Goal: Task Accomplishment & Management: Use online tool/utility

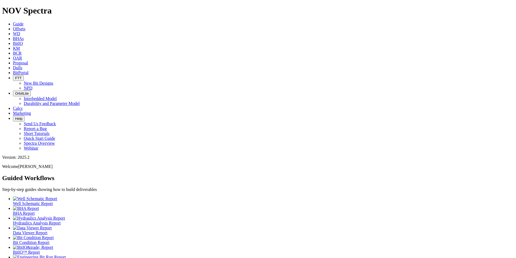
click at [25, 26] on span "Offsets" at bounding box center [19, 28] width 12 height 5
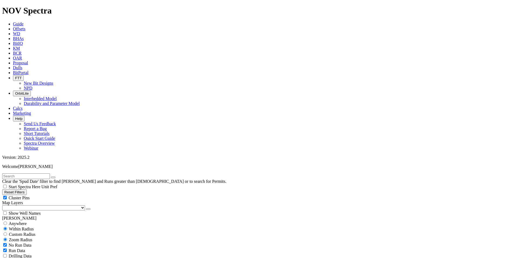
drag, startPoint x: 63, startPoint y: 21, endPoint x: 116, endPoint y: 13, distance: 53.3
click at [50, 173] on input "text" at bounding box center [26, 176] width 48 height 6
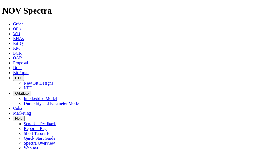
type input "A317850"
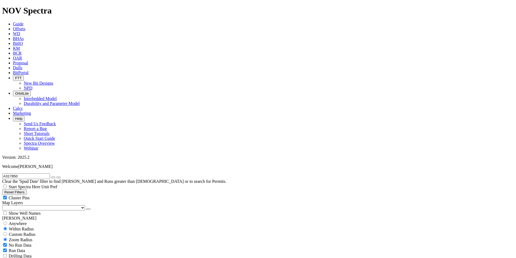
click at [17, 232] on span "Custom Radius" at bounding box center [22, 234] width 26 height 5
radio input "true"
radio input "false"
click at [29, 242] on input "number" at bounding box center [26, 245] width 48 height 6
click at [15, 248] on button "Miles" at bounding box center [8, 251] width 13 height 6
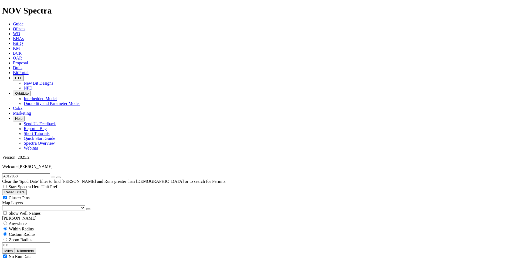
click at [39, 242] on input "number" at bounding box center [26, 245] width 48 height 6
type input "3"
click at [53, 177] on icon "button" at bounding box center [53, 177] width 0 height 0
click at [39, 242] on input "3" at bounding box center [26, 245] width 48 height 6
drag, startPoint x: 40, startPoint y: 102, endPoint x: 46, endPoint y: 102, distance: 6.2
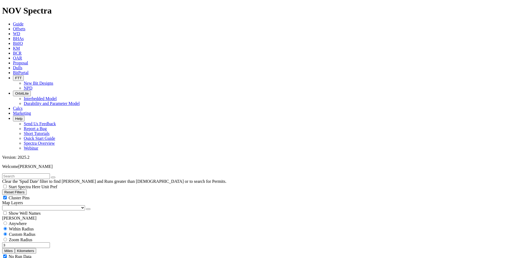
click at [46, 242] on div "3 Miles Kilometers" at bounding box center [258, 247] width 512 height 11
radio input "false"
radio input "true"
click at [53, 177] on icon "submit" at bounding box center [53, 177] width 0 height 0
drag, startPoint x: 39, startPoint y: 25, endPoint x: 121, endPoint y: 7, distance: 84.6
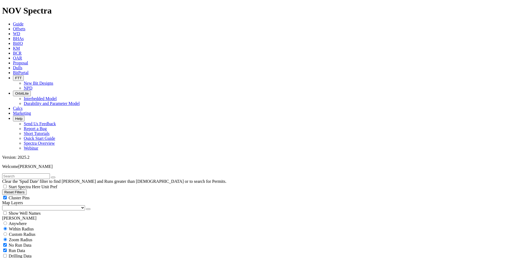
click at [40, 173] on input "text" at bounding box center [26, 176] width 48 height 6
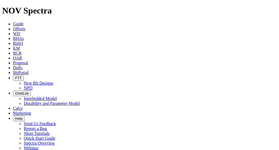
type input "A317850"
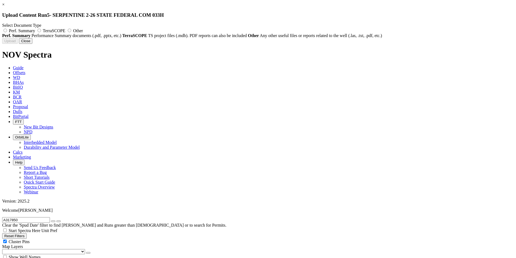
click at [5, 7] on link "×" at bounding box center [3, 4] width 2 height 5
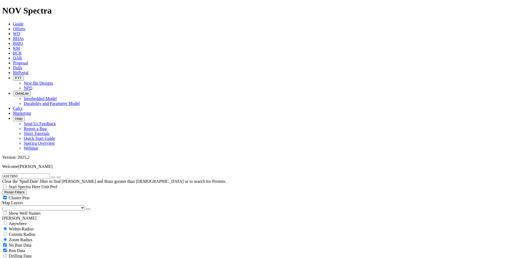
click at [22, 232] on span "Custom Radius" at bounding box center [22, 234] width 26 height 5
radio input "true"
radio input "false"
click at [15, 248] on button "Miles" at bounding box center [8, 251] width 13 height 6
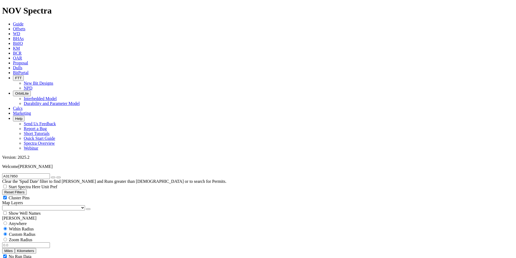
click at [41, 242] on input "number" at bounding box center [26, 245] width 48 height 6
type input "3"
click at [55, 176] on button "button" at bounding box center [53, 177] width 4 height 2
type input "A317850"
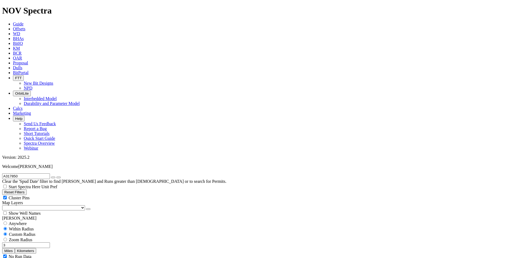
click at [15, 248] on button "Miles" at bounding box center [8, 251] width 13 height 6
click at [43, 242] on input "3" at bounding box center [26, 245] width 48 height 6
click at [42, 173] on input "A317850" at bounding box center [26, 176] width 48 height 6
click at [61, 176] on button "submit" at bounding box center [58, 177] width 4 height 2
click at [55, 176] on button "button" at bounding box center [53, 177] width 4 height 2
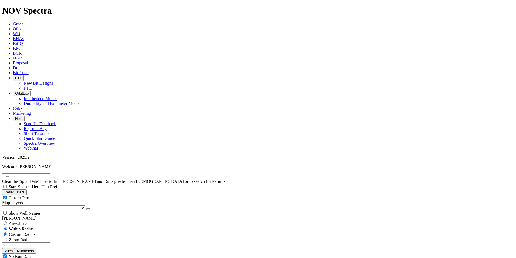
click at [14, 221] on span "Anywhere" at bounding box center [18, 223] width 18 height 5
radio input "true"
radio input "false"
radio input "true"
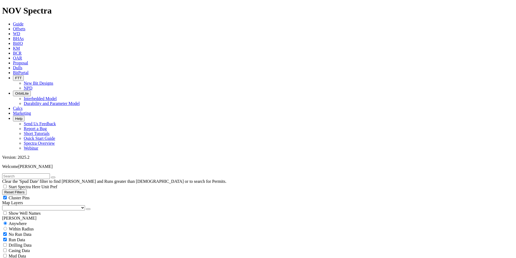
drag, startPoint x: 24, startPoint y: 26, endPoint x: 73, endPoint y: 2, distance: 53.8
click at [24, 173] on input "text" at bounding box center [26, 176] width 48 height 6
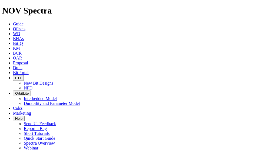
radio input "false"
radio input "true"
type input "A317850"
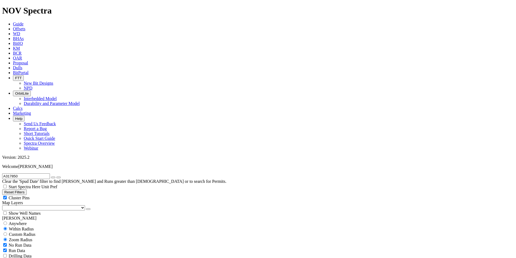
click at [17, 232] on span "Custom Radius" at bounding box center [22, 234] width 26 height 5
radio input "true"
radio input "false"
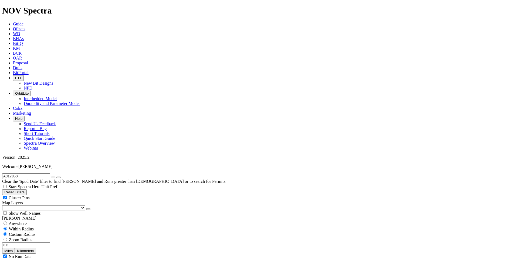
click at [29, 242] on input "number" at bounding box center [26, 245] width 48 height 6
click at [15, 248] on button "Miles" at bounding box center [8, 251] width 13 height 6
click at [42, 242] on input "number" at bounding box center [26, 245] width 48 height 6
type input "3"
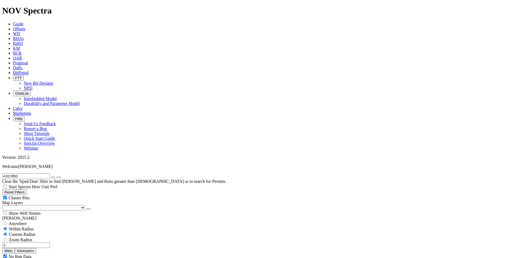
click at [53, 177] on icon "button" at bounding box center [53, 177] width 0 height 0
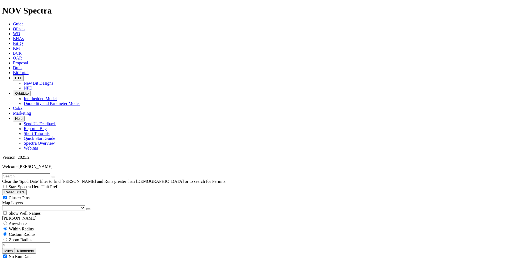
select select "7.875"
checkbox input "false"
select select "? number:7.875 ?"
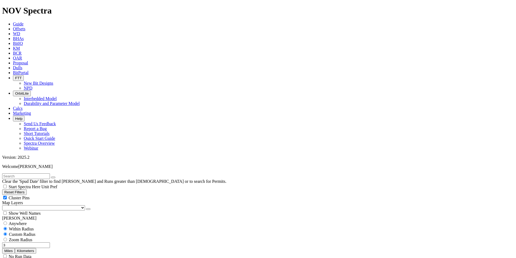
scroll to position [469, 0]
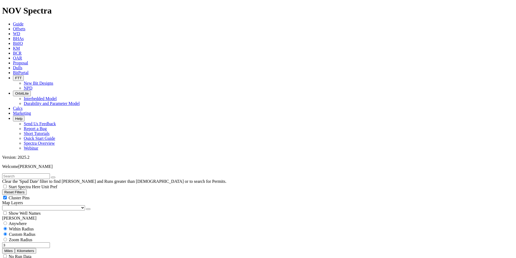
scroll to position [370, 0]
type input "9000"
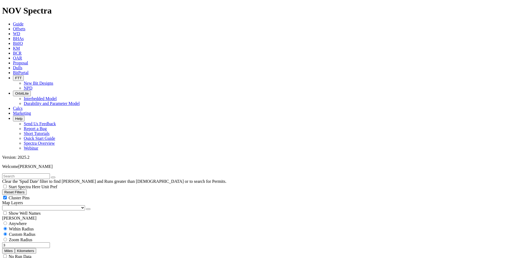
drag, startPoint x: 509, startPoint y: 171, endPoint x: 508, endPoint y: 181, distance: 10.0
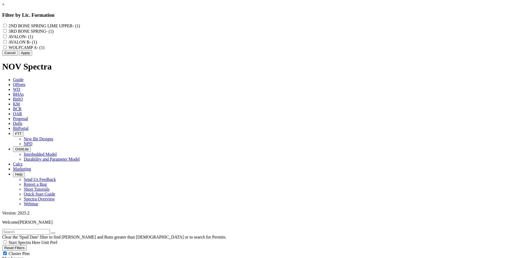
click at [7, 38] on input "AVALON - (1)" at bounding box center [5, 37] width 4 height 4
checkbox input "true"
click at [7, 43] on B "AVALON B - (1)" at bounding box center [5, 42] width 4 height 4
checkbox B "true"
click at [32, 56] on button "Apply" at bounding box center [25, 53] width 13 height 6
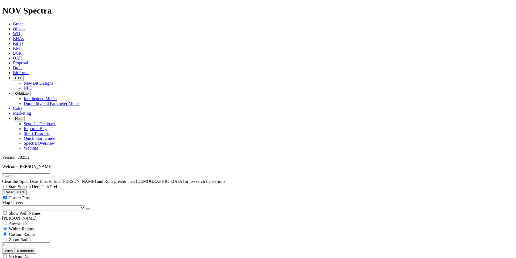
scroll to position [47, 0]
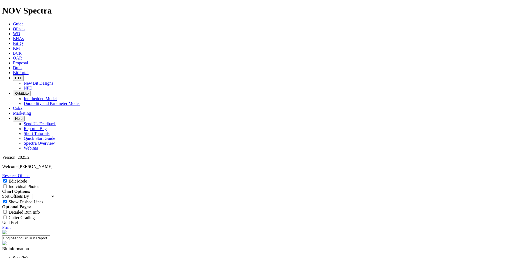
click at [30, 173] on link "Reselect Offsets" at bounding box center [16, 175] width 28 height 5
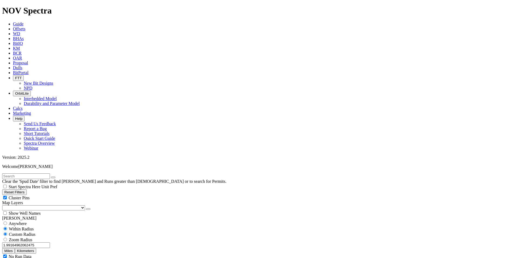
scroll to position [6933, 0]
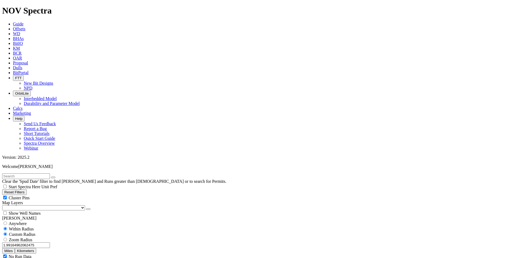
click at [20, 173] on input "text" at bounding box center [26, 176] width 48 height 6
type input "A317850"
drag, startPoint x: 45, startPoint y: 104, endPoint x: 3, endPoint y: 108, distance: 41.9
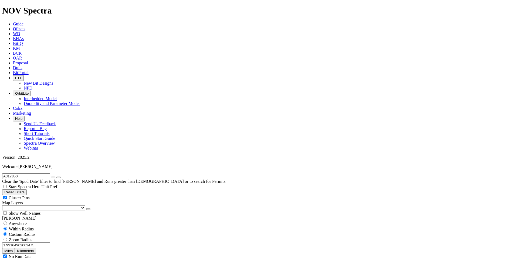
type input "3"
click at [36, 248] on button "Kilometers" at bounding box center [25, 251] width 21 height 6
click at [15, 248] on button "Miles" at bounding box center [8, 251] width 13 height 6
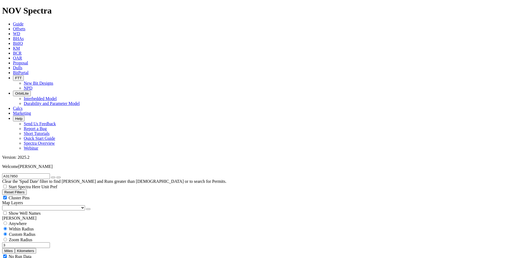
click at [53, 177] on icon "button" at bounding box center [53, 177] width 0 height 0
click at [19, 173] on input "text" at bounding box center [26, 176] width 48 height 6
click at [25, 173] on input "text" at bounding box center [26, 176] width 48 height 6
type input "A317850"
click at [21, 221] on span "Anywhere" at bounding box center [18, 223] width 18 height 5
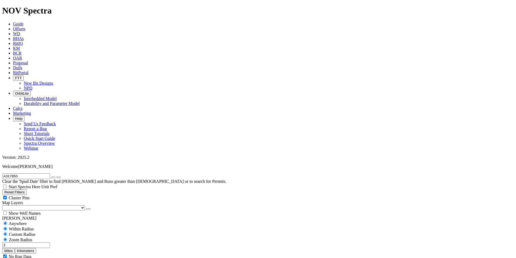
radio input "true"
radio input "false"
radio input "true"
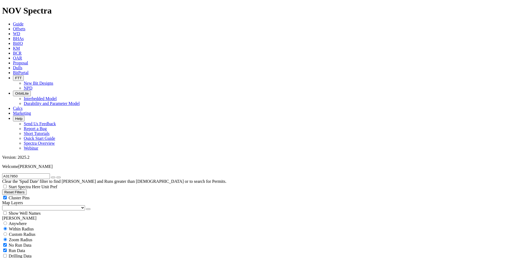
click at [61, 176] on button "submit" at bounding box center [58, 177] width 4 height 2
click at [20, 231] on div "Custom Radius" at bounding box center [258, 233] width 512 height 5
radio input "true"
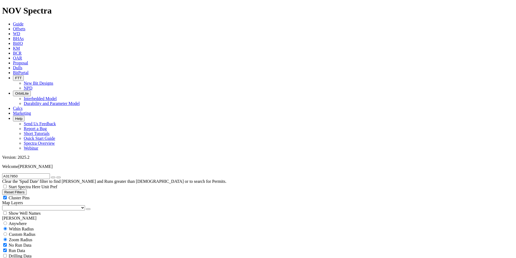
radio input "false"
click at [39, 242] on input "number" at bounding box center [26, 245] width 48 height 6
click at [15, 248] on button "Miles" at bounding box center [8, 251] width 13 height 6
click at [44, 242] on input "number" at bounding box center [26, 245] width 48 height 6
type input "3"
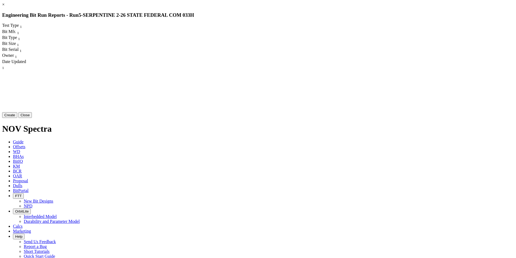
click at [17, 118] on button "Create" at bounding box center [9, 115] width 15 height 6
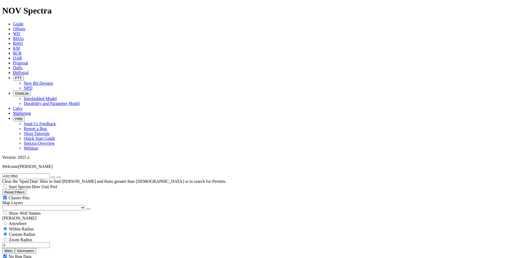
click at [15, 248] on button "Miles" at bounding box center [8, 251] width 13 height 6
click at [43, 242] on input "3" at bounding box center [26, 245] width 48 height 6
click at [5, 220] on div "Anywhere" at bounding box center [258, 222] width 512 height 5
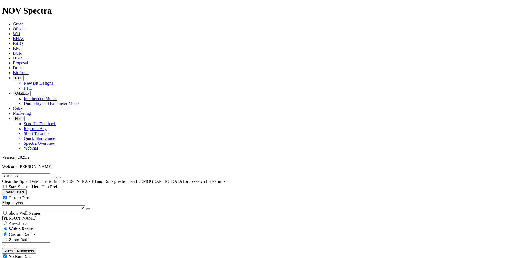
radio input "true"
radio input "false"
radio input "true"
click at [59, 177] on icon "submit" at bounding box center [59, 177] width 0 height 0
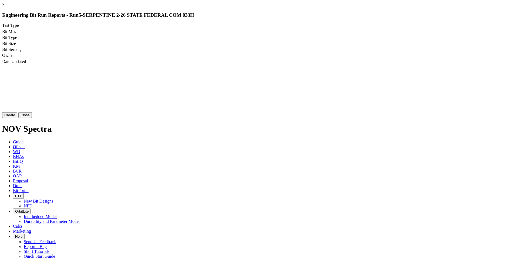
click at [17, 118] on button "Create" at bounding box center [9, 115] width 15 height 6
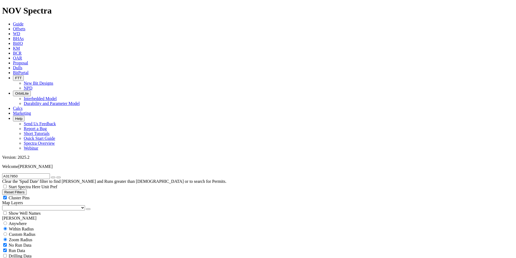
click at [22, 232] on span "Custom Radius" at bounding box center [22, 234] width 26 height 5
radio input "true"
radio input "false"
click at [15, 248] on button "Miles" at bounding box center [8, 251] width 13 height 6
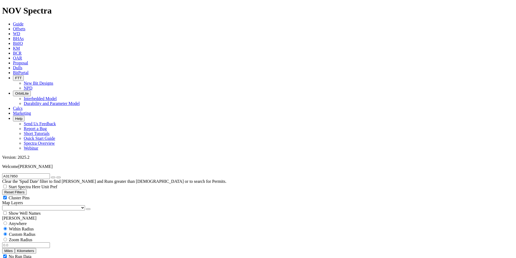
click at [44, 242] on input "number" at bounding box center [26, 245] width 48 height 6
type input "3"
click at [53, 177] on icon "button" at bounding box center [53, 177] width 0 height 0
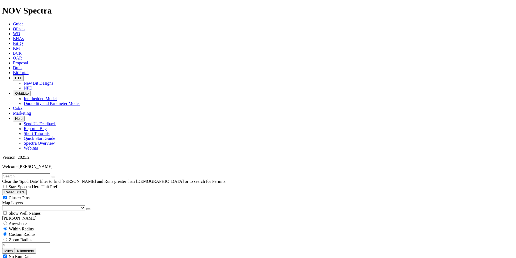
scroll to position [162, 0]
select select "7.875"
checkbox input "false"
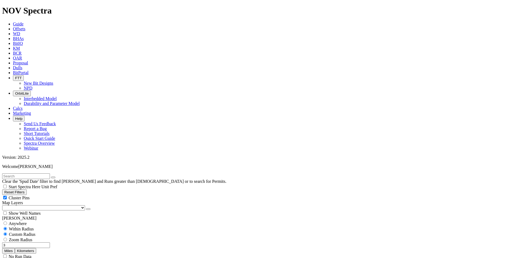
select select "? number:7.875 ?"
type input "9000"
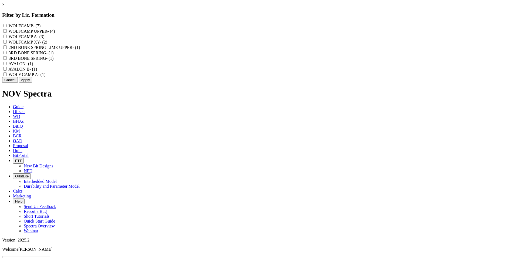
click at [7, 65] on input "AVALON - (1)" at bounding box center [5, 64] width 4 height 4
checkbox input "true"
click at [7, 71] on B "AVALON B - (1)" at bounding box center [5, 69] width 4 height 4
checkbox B "true"
click at [32, 83] on button "Apply" at bounding box center [25, 80] width 13 height 6
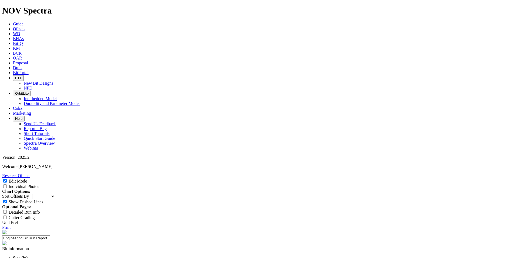
scroll to position [81, 0]
click at [30, 173] on link "Reselect Offsets" at bounding box center [16, 175] width 28 height 5
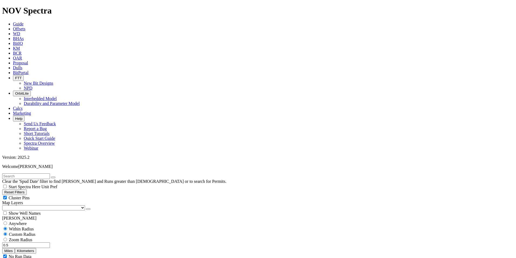
scroll to position [820, 0]
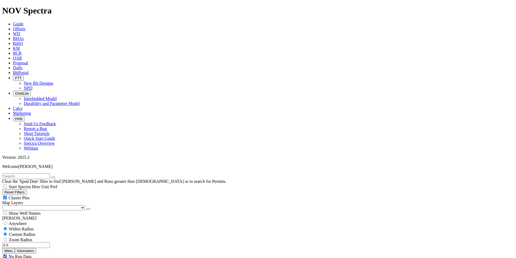
scroll to position [135, 0]
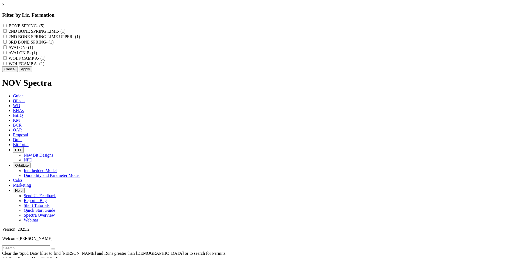
click at [33, 50] on label "AVALON - (1)" at bounding box center [20, 47] width 25 height 5
click at [7, 49] on input "AVALON - (1)" at bounding box center [5, 47] width 4 height 4
checkbox input "true"
click at [37, 55] on label "AVALON B - (1)" at bounding box center [22, 53] width 29 height 5
click at [7, 54] on B "AVALON B - (1)" at bounding box center [5, 53] width 4 height 4
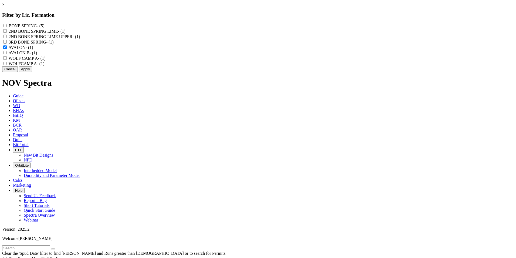
checkbox B "true"
click at [32, 72] on button "Apply" at bounding box center [25, 69] width 13 height 6
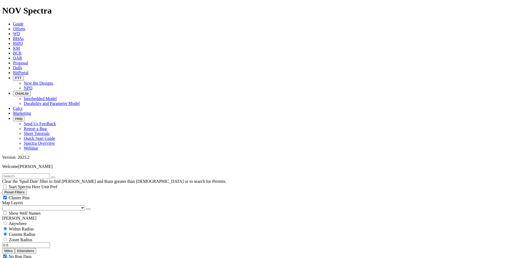
select select "7.875"
checkbox input "false"
select select "? number:7.875 ?"
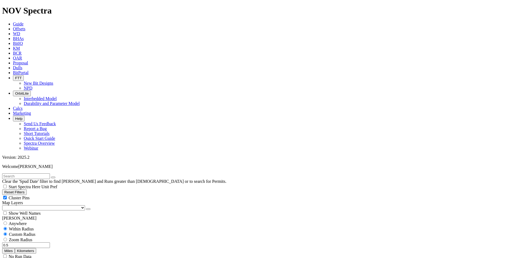
scroll to position [297, 0]
type input "9000"
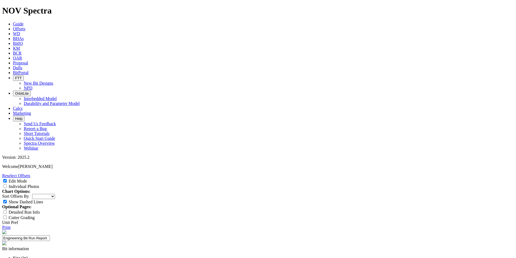
scroll to position [39, 0]
paste input "Curve Build Rate (deg/100 ft) Inc ≤ 45 deg | Primary"
type input "Curve Build Rate (deg/100 ft) Inc ≤ 45 deg | Primary"
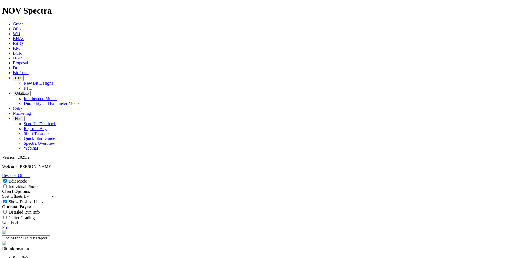
paste input "11 deg/100 ft"
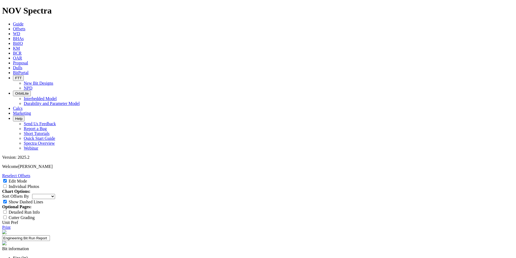
type input "11 deg/100 ft"
paste input "Steady Tool Face Control"
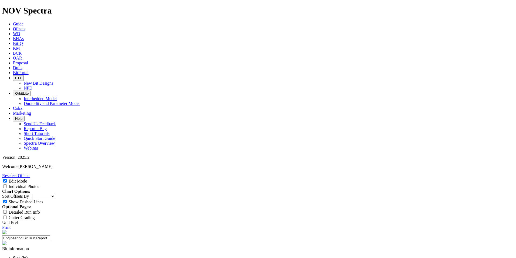
type input "Steady Tool Face Control"
paste input "Don’t pull for tool face issues"
type input "Don’t pull for tool face issues"
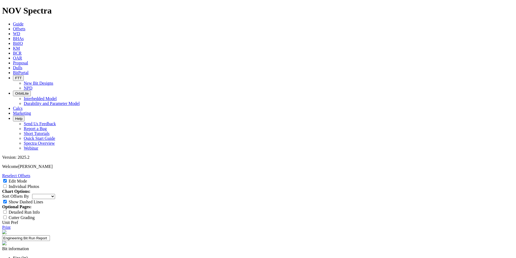
paste input "Consistently: Total Hours drilling the curve / Total ROP (ft / h)"
type input "Consistently: Total Hours drilling the curve / Total ROP (ft / h)"
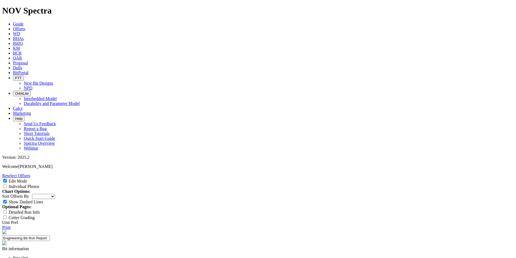
paste input "< 13.50 hours / > 85 ft/hr"
type input "< 13.50 hours / > 85 ft/hr"
paste input "Dull Condition, Secondary"
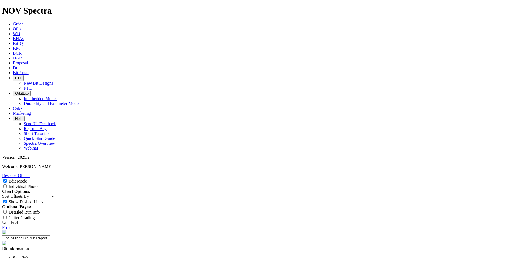
scroll to position [0, 4]
type input "Dull Condition, Secondary"
paste input "Repairable at TD"
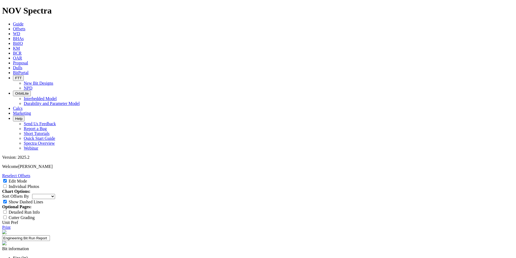
type input "Repairable at TD"
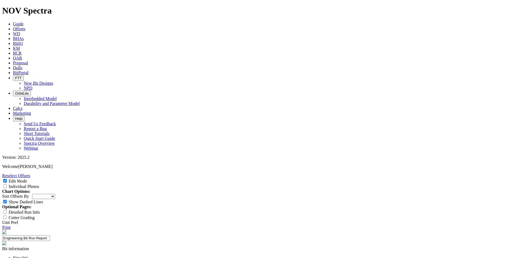
paste textarea "where it’s hard to steer, delivering steady tool face control and consistent pe…"
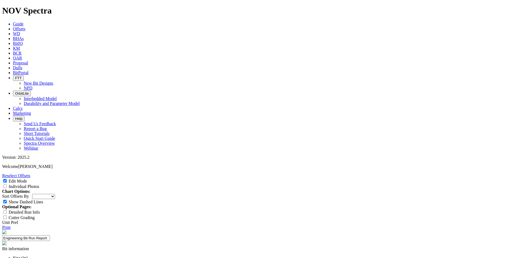
scroll to position [4, 0]
drag, startPoint x: 249, startPoint y: 172, endPoint x: 247, endPoint y: 180, distance: 8.3
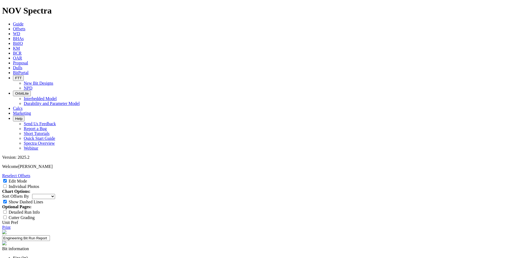
drag, startPoint x: 222, startPoint y: 174, endPoint x: 197, endPoint y: 152, distance: 33.5
paste textarea "blade bit with 11 mm cutters, optimized for use in curve sections and in applic…"
drag, startPoint x: 211, startPoint y: 174, endPoint x: 241, endPoint y: 170, distance: 30.0
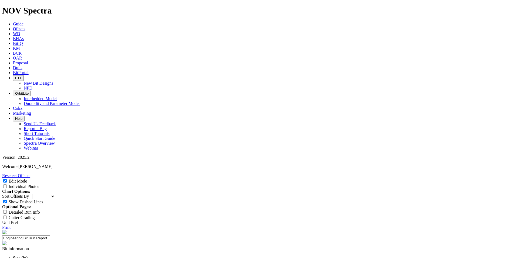
type textarea "Design a 4-blade bit with 11 mm cutters, optimized for use in curve sections an…"
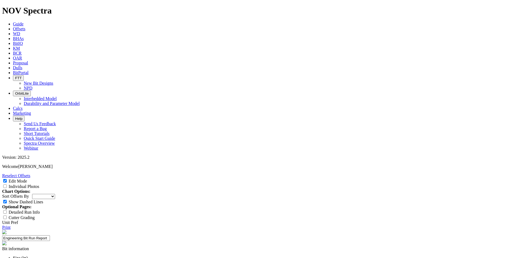
type textarea "The 7-7/8" TKF61-D1 SN A317850 was the first bi used to drill the lateral"
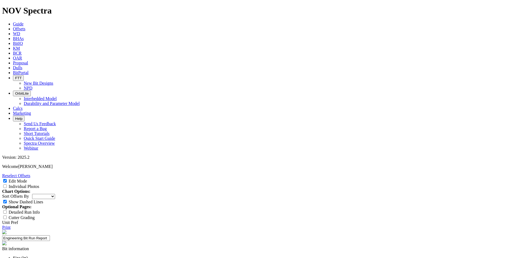
drag, startPoint x: 343, startPoint y: 135, endPoint x: 340, endPoint y: 133, distance: 4.1
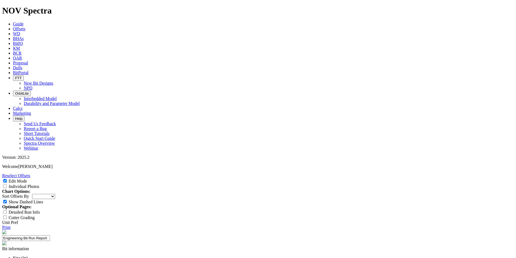
scroll to position [93, 0]
drag, startPoint x: 348, startPoint y: 142, endPoint x: 330, endPoint y: 136, distance: 19.8
drag, startPoint x: 318, startPoint y: 135, endPoint x: 310, endPoint y: 139, distance: 9.2
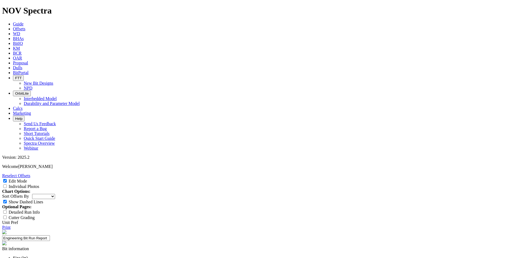
drag, startPoint x: 310, startPoint y: 139, endPoint x: 307, endPoint y: 133, distance: 7.3
drag, startPoint x: 348, startPoint y: 143, endPoint x: 267, endPoint y: 126, distance: 82.7
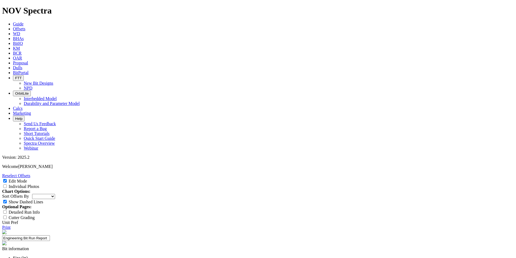
paste textarea "(SN A317850) was the first bit used to drill the lateral section in the Avalon …"
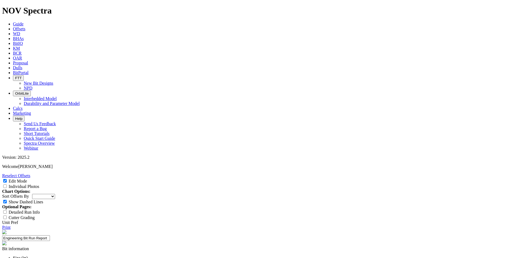
drag, startPoint x: 300, startPoint y: 137, endPoint x: 282, endPoint y: 136, distance: 18.1
drag, startPoint x: 294, startPoint y: 136, endPoint x: 300, endPoint y: 138, distance: 6.2
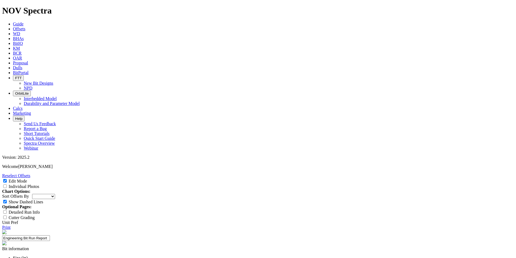
drag, startPoint x: 299, startPoint y: 138, endPoint x: 280, endPoint y: 136, distance: 19.0
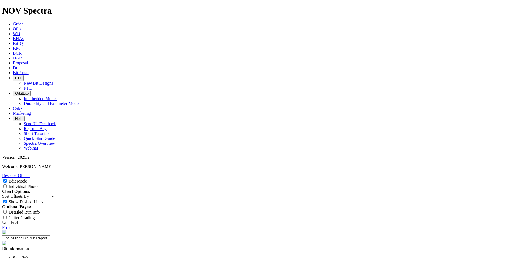
type textarea "The 7-7/8" TKF61-D1 SN A317850 was the first bit used to drill the lateral sect…"
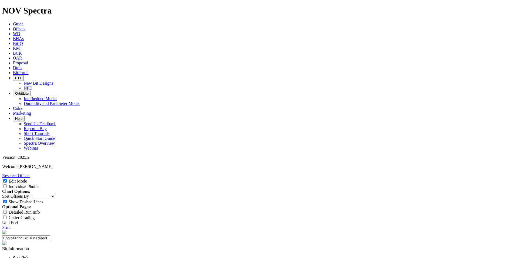
select select "string:C"
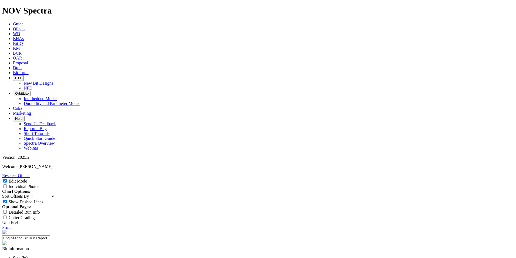
drag, startPoint x: 317, startPoint y: 180, endPoint x: 297, endPoint y: 182, distance: 19.3
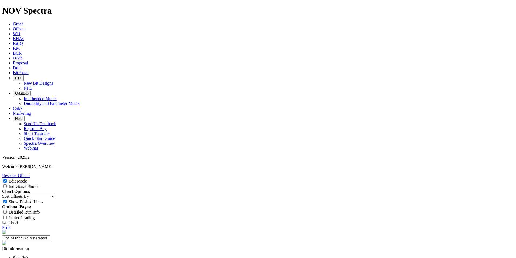
drag, startPoint x: 193, startPoint y: 164, endPoint x: 237, endPoint y: 193, distance: 52.5
drag, startPoint x: 262, startPoint y: 193, endPoint x: 315, endPoint y: 229, distance: 64.7
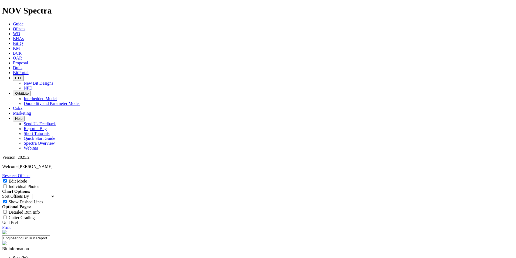
paste textarea "The bit was run in the lateral section, which presented several complications. …"
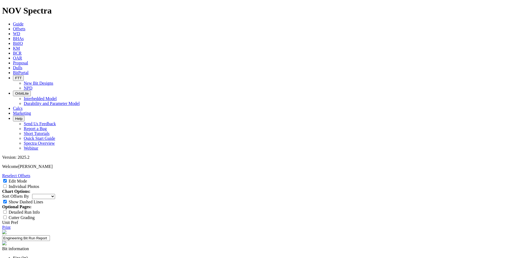
type textarea "The 7-7/8" TKF61-D1 SN A317850 was the first bit used to drill the lateral sect…"
click at [11, 225] on link "Print" at bounding box center [6, 227] width 8 height 5
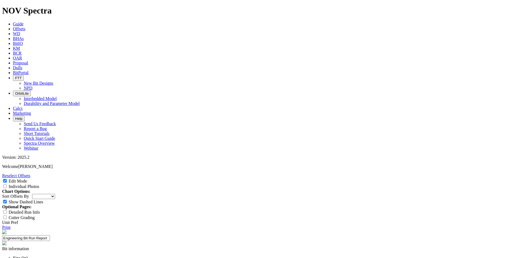
click at [30, 173] on link "Reselect Offsets" at bounding box center [16, 175] width 28 height 5
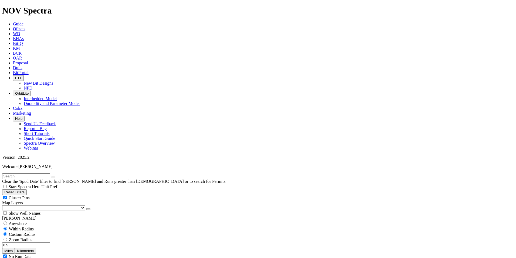
scroll to position [99, 0]
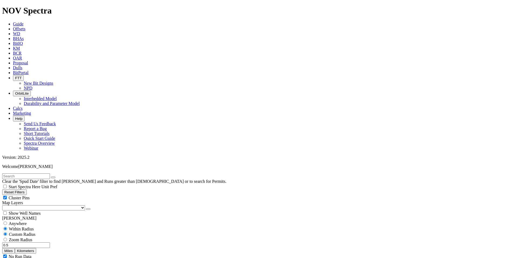
scroll to position [54, 0]
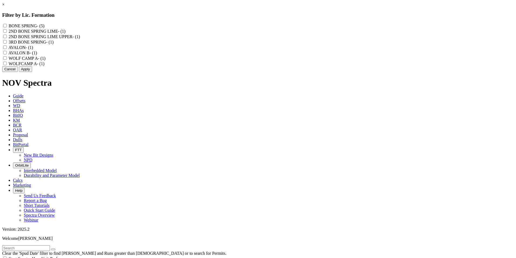
click at [33, 50] on label "AVALON - (1)" at bounding box center [20, 47] width 25 height 5
click at [7, 49] on input "AVALON - (1)" at bounding box center [5, 47] width 4 height 4
checkbox input "true"
click at [37, 55] on label "AVALON B - (1)" at bounding box center [22, 53] width 29 height 5
click at [7, 54] on B "AVALON B - (1)" at bounding box center [5, 53] width 4 height 4
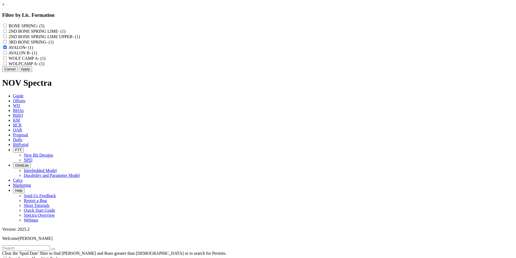
checkbox B "true"
click at [32, 72] on button "Apply" at bounding box center [25, 69] width 13 height 6
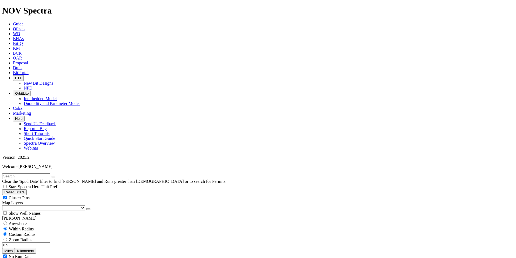
scroll to position [189, 0]
select select "7.875"
checkbox input "false"
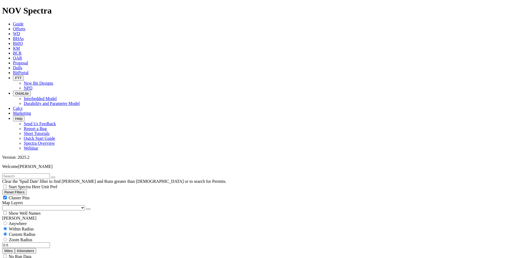
select select "? number:7.875 ?"
type input "9000"
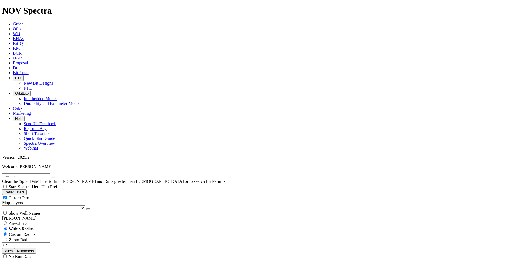
scroll to position [0, 0]
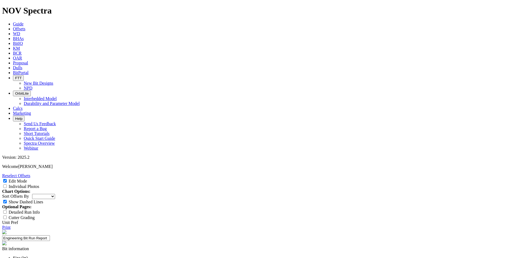
scroll to position [81, 0]
paste textarea "Design a 4-blade bit with 11 mm cutters, optimized for use in curve sections an…"
type textarea "Design a 4-blade bit with 11 mm cutters, optimized for use in curve sections an…"
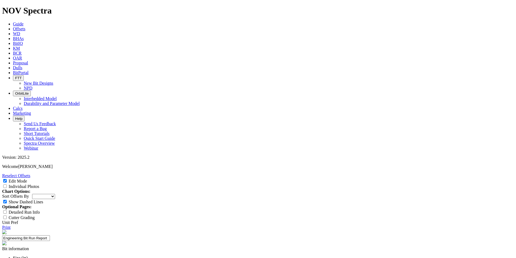
paste input "Curve Build Rate (deg/100 ft) Inc ≤ 45 deg | Primary"
type input "Curve Build Rate (deg/100 ft) Inc ≤ 45 deg | Primary"
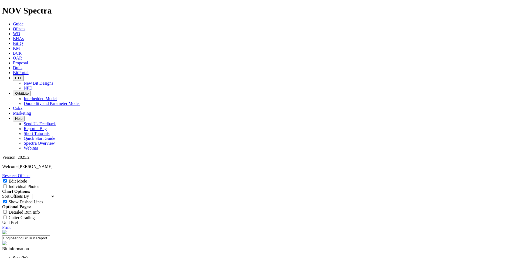
scroll to position [0, 0]
paste input "11 deg/100 ft"
type input "11 deg/100 ft"
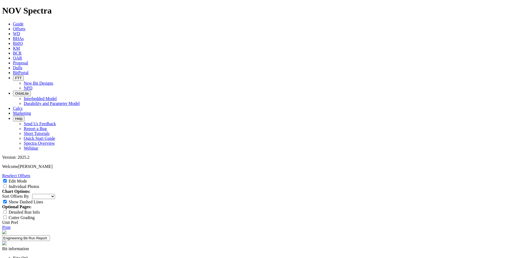
paste input "Steady Tool Face Control"
type input "Steady Tool Face Control"
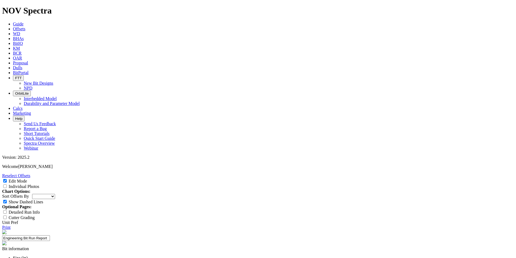
paste input "Don’t pull for tool face issues"
type input "Don’t pull for tool face issues"
paste input "Consistently: Total Hours drilling the curve / Total ROP (ft / h)"
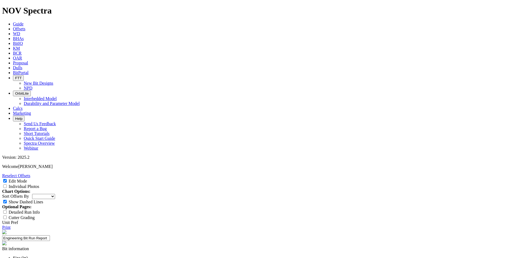
scroll to position [0, 51]
type input "Consistently: Total Hours drilling the curve / Total ROP (ft / h)"
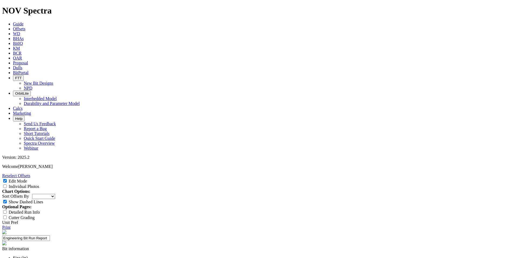
paste input "< 13.50 hours / > 85 ft/hr"
type input "< 13.50 hours / > 85 ft/hr"
paste input "Dull Condition, Secondary"
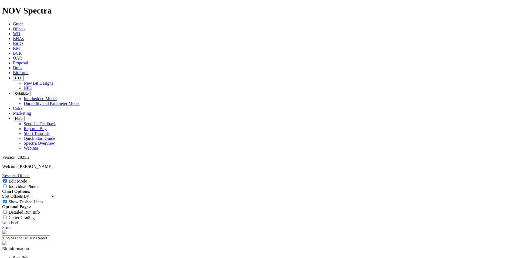
scroll to position [0, 4]
type input "Dull Condition, Secondary"
paste input "Repairable at TD"
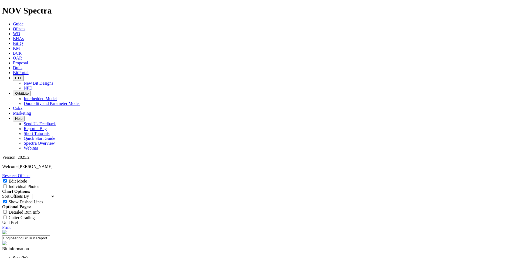
type input "Repairable at TD"
select select "string:C"
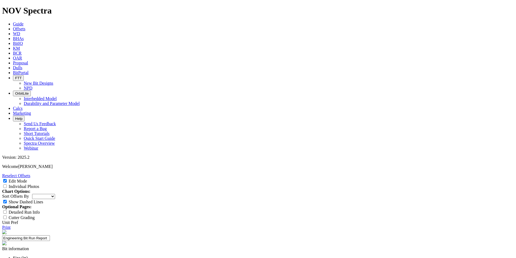
scroll to position [81, 0]
paste textarea "The 7-7/8" TKF61-D1 (SN A317850) was the first bit used to drill the lateral se…"
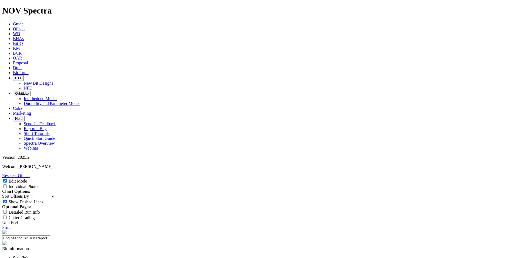
drag, startPoint x: 321, startPoint y: 150, endPoint x: 315, endPoint y: 149, distance: 6.5
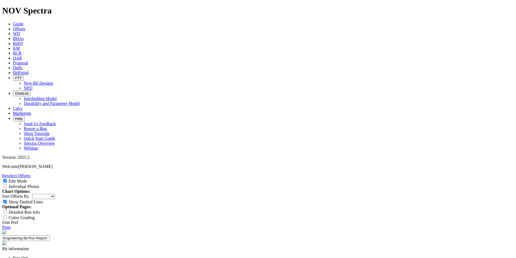
type textarea "The 7-7/8" TKF61-D1 SN A317850 was the first bit used to drill the lateral sect…"
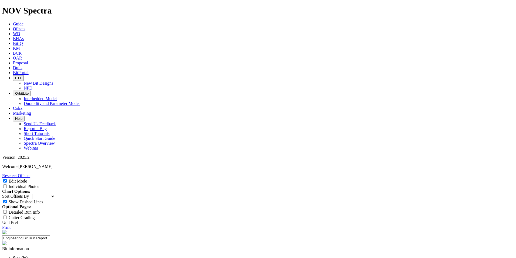
click at [11, 225] on link "Print" at bounding box center [6, 227] width 8 height 5
